Goal: Transaction & Acquisition: Purchase product/service

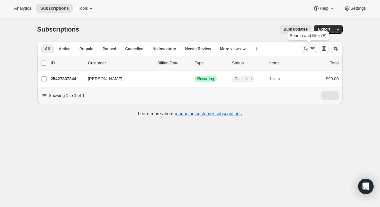
click at [307, 47] on icon "Search and filter results" at bounding box center [306, 48] width 6 height 6
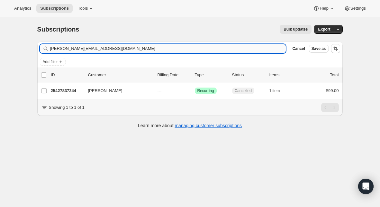
click at [134, 47] on input "richardb@conwaycentralchurch.org" at bounding box center [168, 48] width 236 height 9
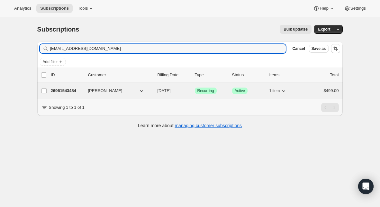
type input "[EMAIL_ADDRESS][DOMAIN_NAME]"
click at [71, 91] on p "26961543484" at bounding box center [67, 90] width 32 height 6
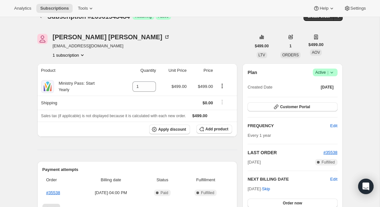
scroll to position [9, 0]
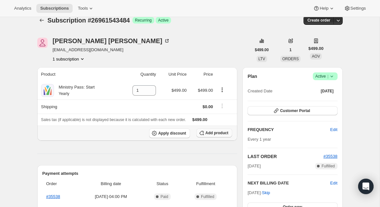
click at [213, 133] on span "Add product" at bounding box center [216, 132] width 23 height 5
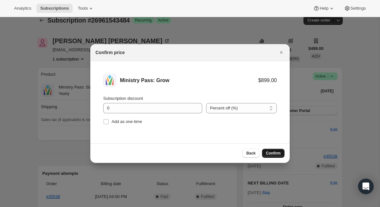
click at [274, 151] on span "Confirm" at bounding box center [273, 152] width 15 height 5
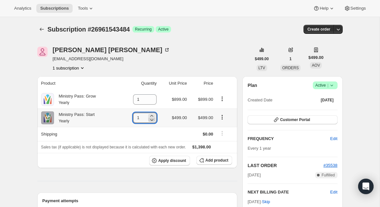
click at [151, 120] on icon at bounding box center [151, 119] width 6 height 6
type input "0"
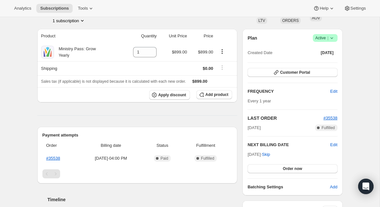
scroll to position [49, 0]
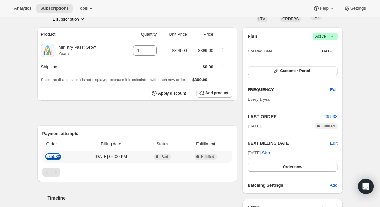
click at [60, 154] on link "#35538" at bounding box center [53, 156] width 14 height 5
click at [175, 94] on span "Apply discount" at bounding box center [172, 93] width 28 height 5
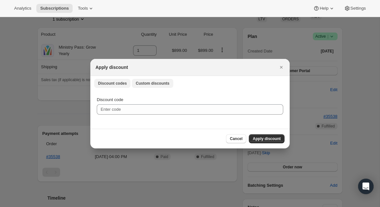
click at [152, 82] on span "Custom discounts" at bounding box center [153, 83] width 34 height 5
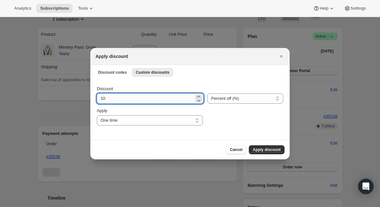
click at [133, 97] on input "10" at bounding box center [145, 98] width 97 height 10
click at [209, 96] on select "Percent off (%) Amount off ($)" at bounding box center [245, 98] width 76 height 10
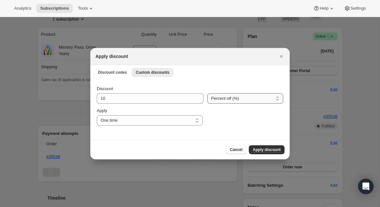
select select "fixed"
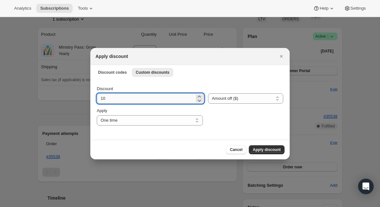
click at [158, 100] on input "10" at bounding box center [146, 98] width 98 height 10
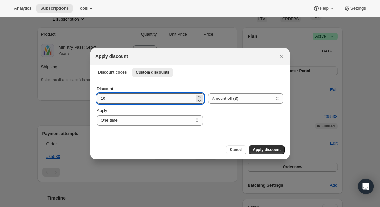
type input "1"
type input "499"
click at [263, 147] on span "Apply discount" at bounding box center [266, 149] width 28 height 5
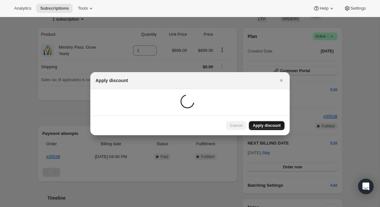
scroll to position [49, 0]
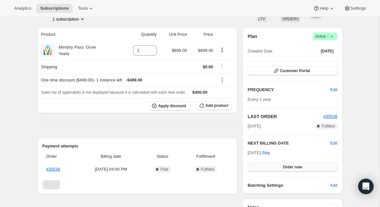
click at [296, 168] on span "Order now" at bounding box center [292, 166] width 19 height 5
click at [296, 165] on span "Click to confirm" at bounding box center [291, 166] width 29 height 5
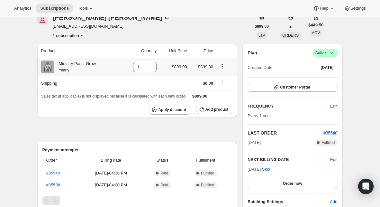
scroll to position [33, 0]
